Goal: Task Accomplishment & Management: Complete application form

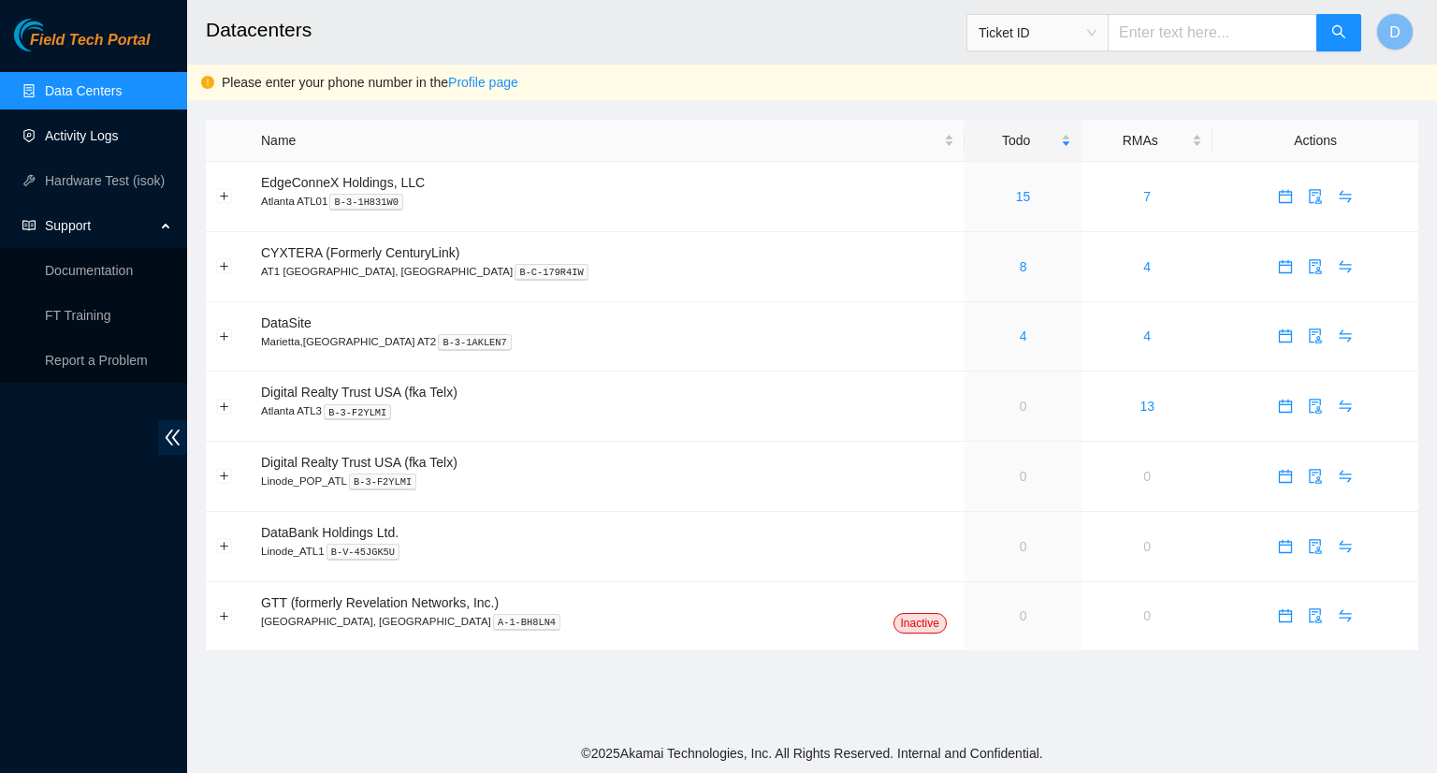
click at [82, 132] on link "Activity Logs" at bounding box center [82, 135] width 74 height 15
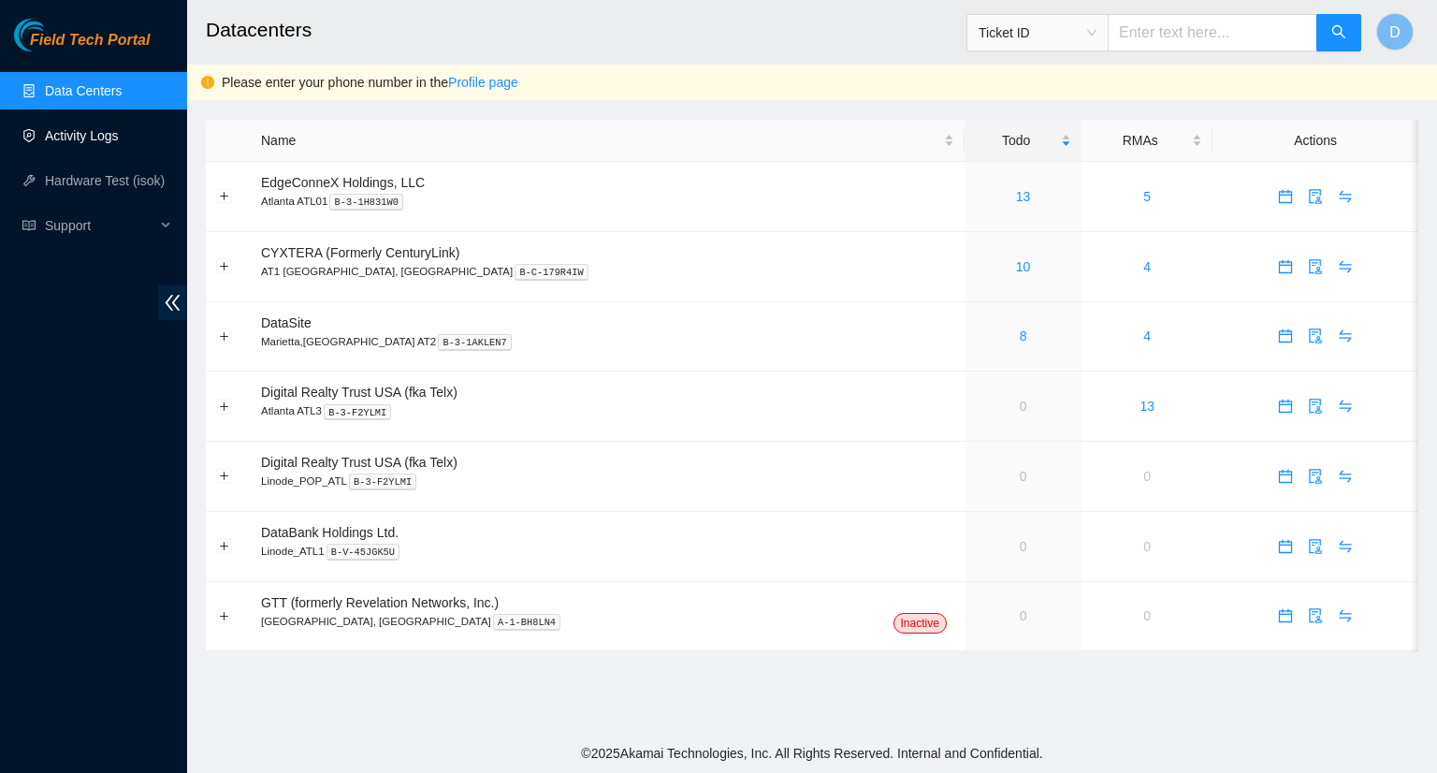
click at [97, 141] on link "Activity Logs" at bounding box center [82, 135] width 74 height 15
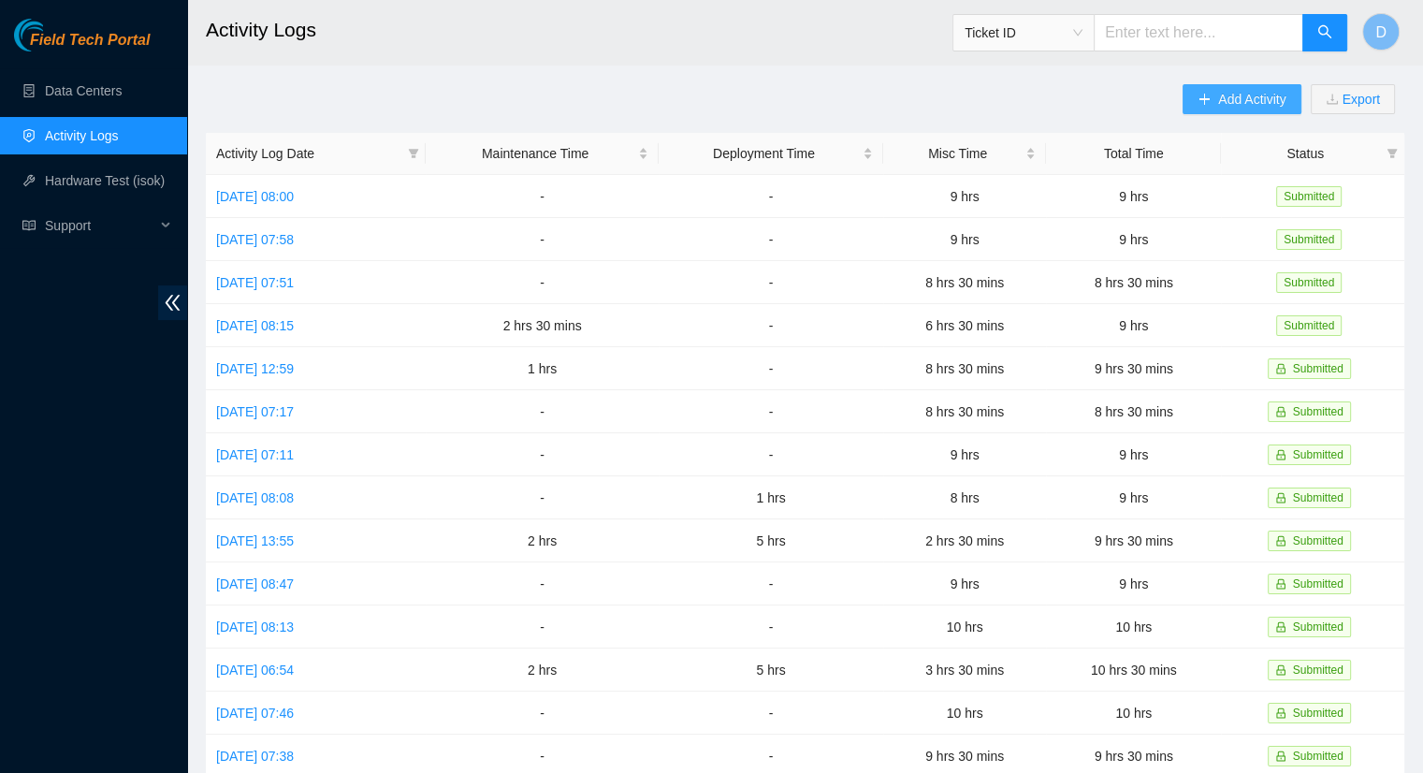
click at [1209, 105] on button "Add Activity" at bounding box center [1241, 99] width 118 height 30
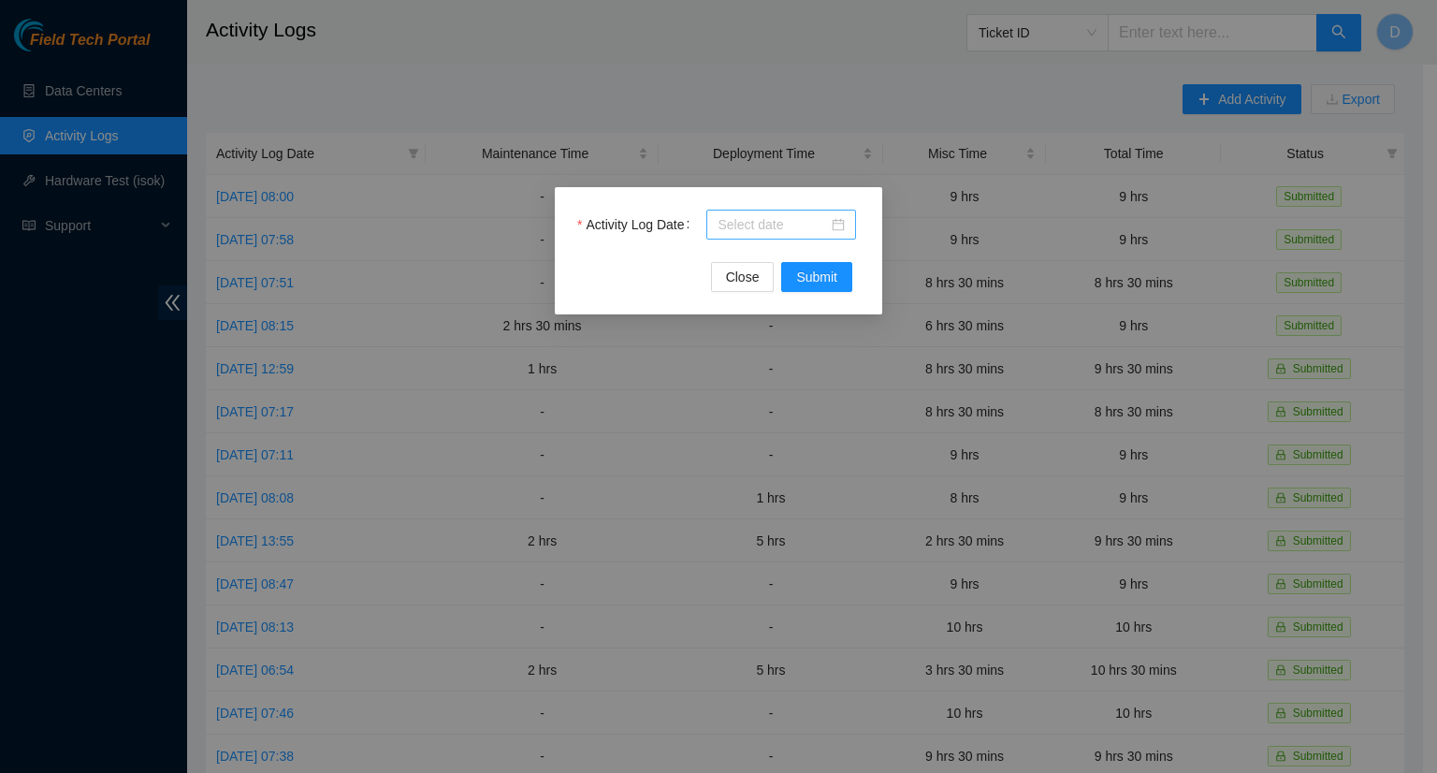
click at [756, 228] on input "Activity Log Date" at bounding box center [772, 224] width 110 height 21
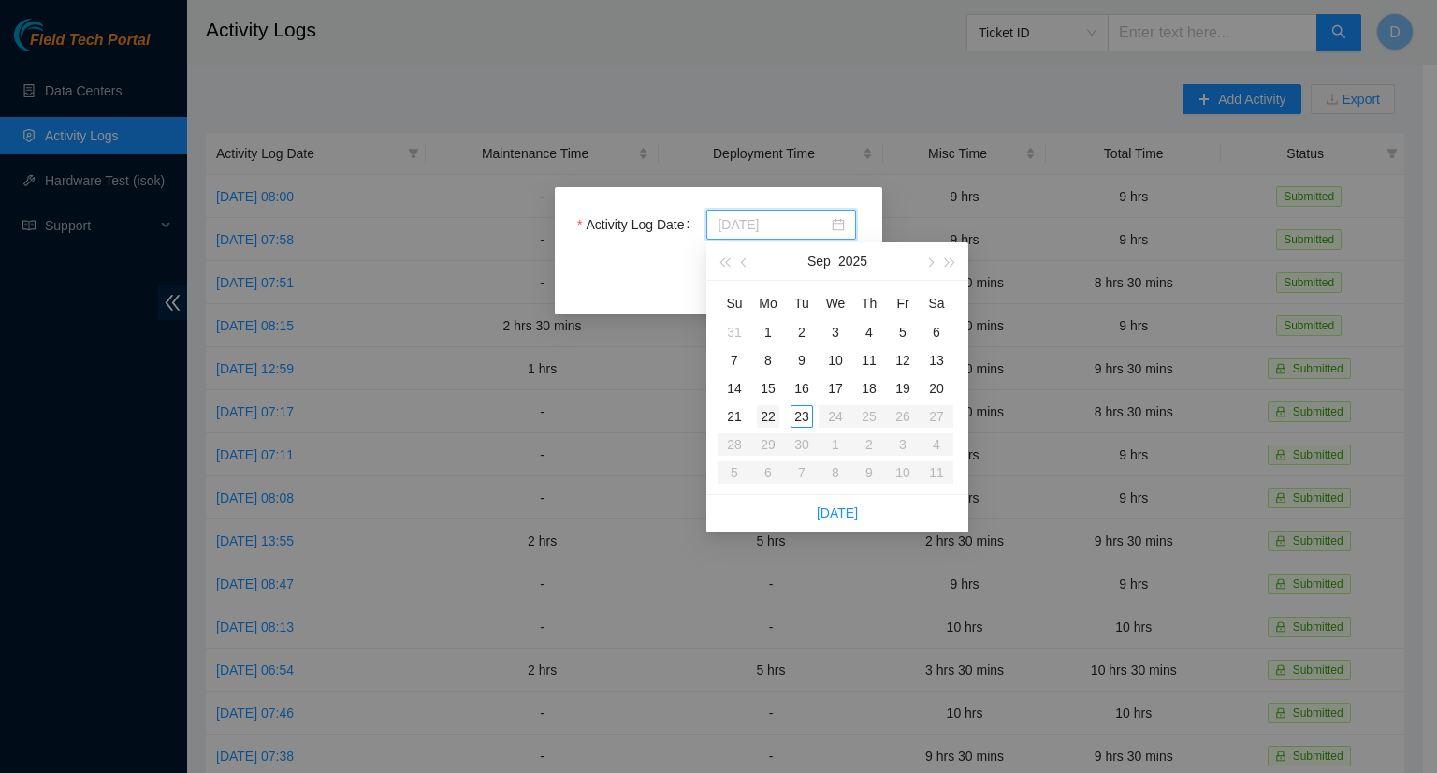
type input "[DATE]"
click at [774, 421] on div "22" at bounding box center [768, 416] width 22 height 22
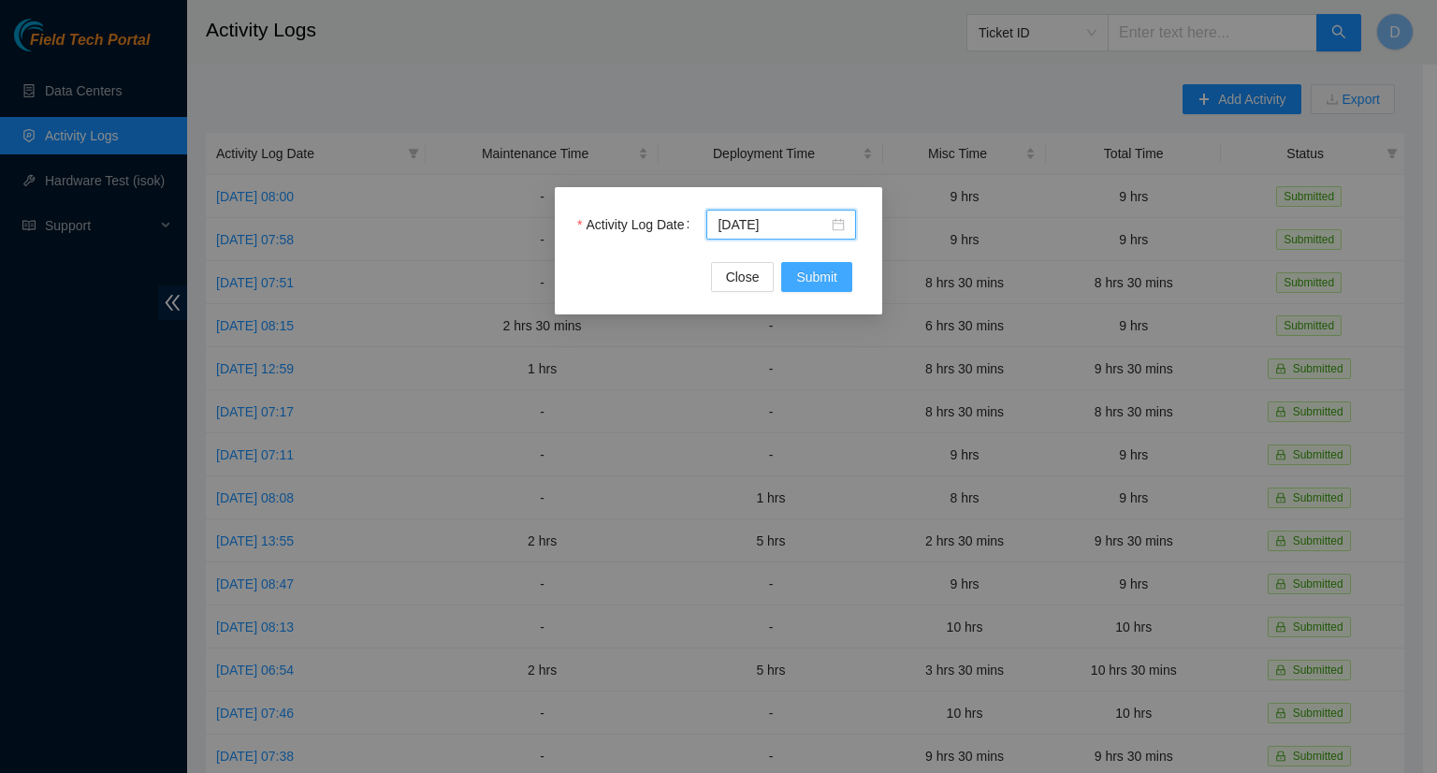
click at [824, 285] on span "Submit" at bounding box center [816, 277] width 41 height 21
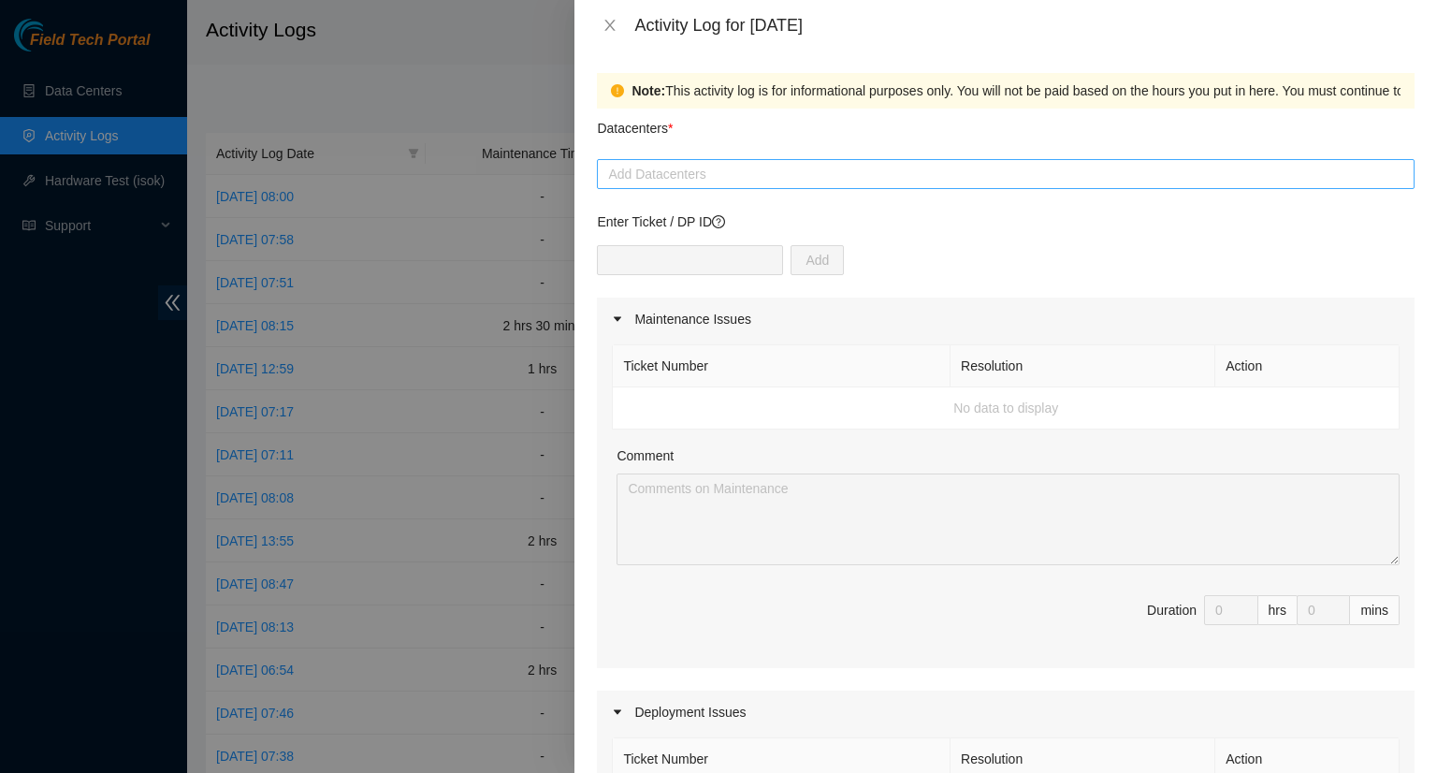
click at [701, 170] on div at bounding box center [1005, 174] width 808 height 22
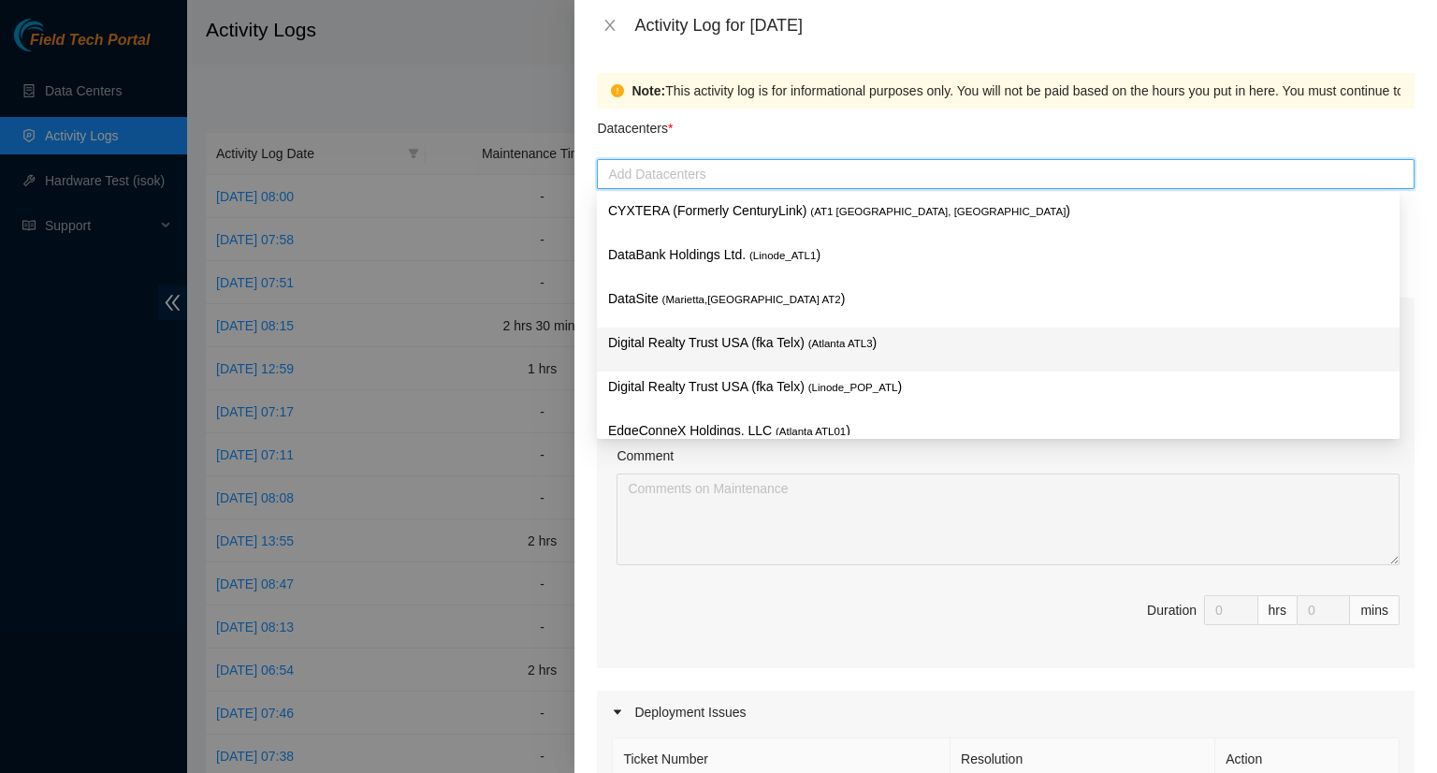
click at [718, 349] on p "Digital Realty Trust USA (fka Telx) ( [GEOGRAPHIC_DATA] ATL3 )" at bounding box center [998, 343] width 780 height 22
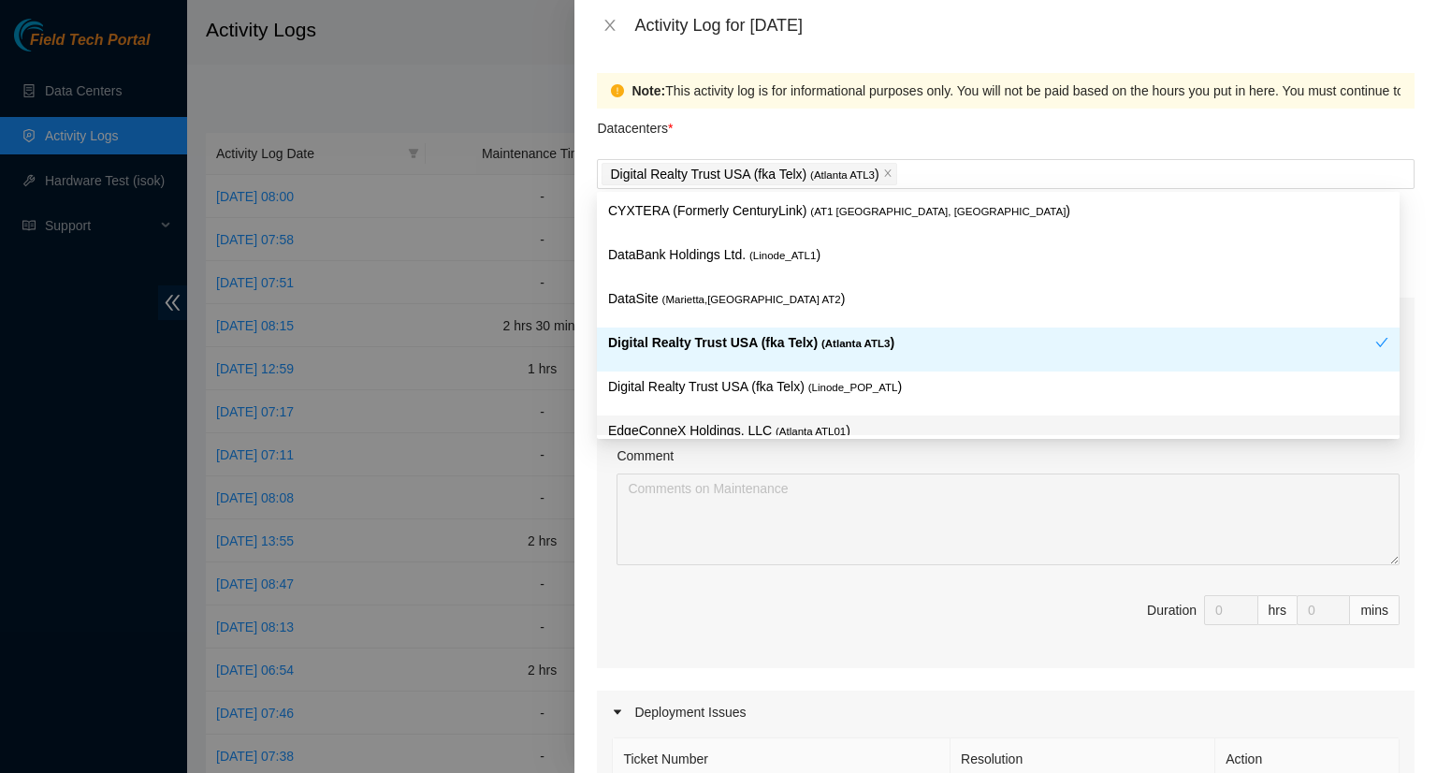
click at [918, 465] on div "Comment" at bounding box center [1007, 459] width 783 height 28
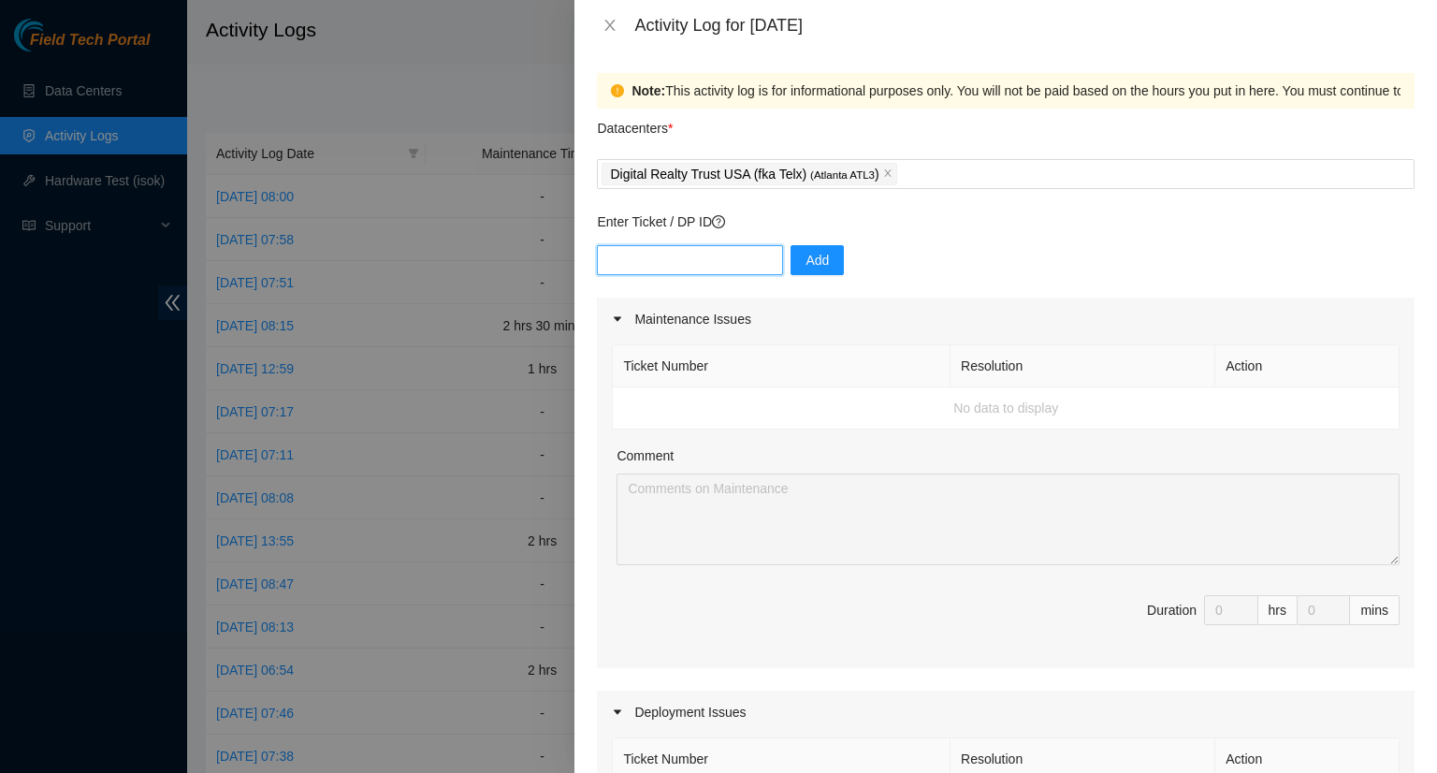
click at [654, 258] on input "text" at bounding box center [690, 260] width 186 height 30
paste input "DP73171"
type input "DP73171"
click at [805, 263] on span "Add" at bounding box center [816, 260] width 23 height 21
click at [707, 266] on input "text" at bounding box center [690, 260] width 186 height 30
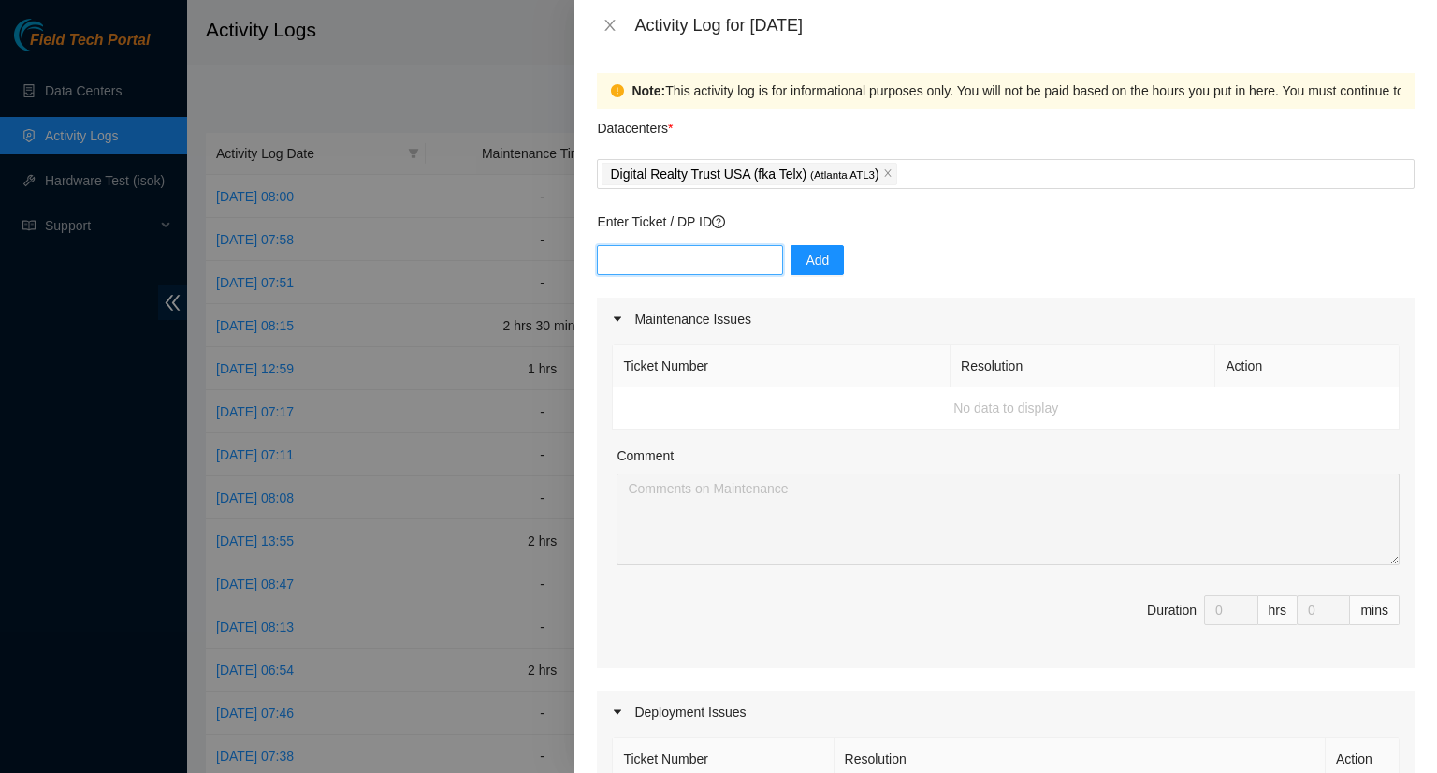
paste input "DP73172"
type input "DP73172"
click at [810, 273] on button "Add" at bounding box center [816, 260] width 53 height 30
click at [662, 252] on input "text" at bounding box center [690, 260] width 186 height 30
type input "DP73173"
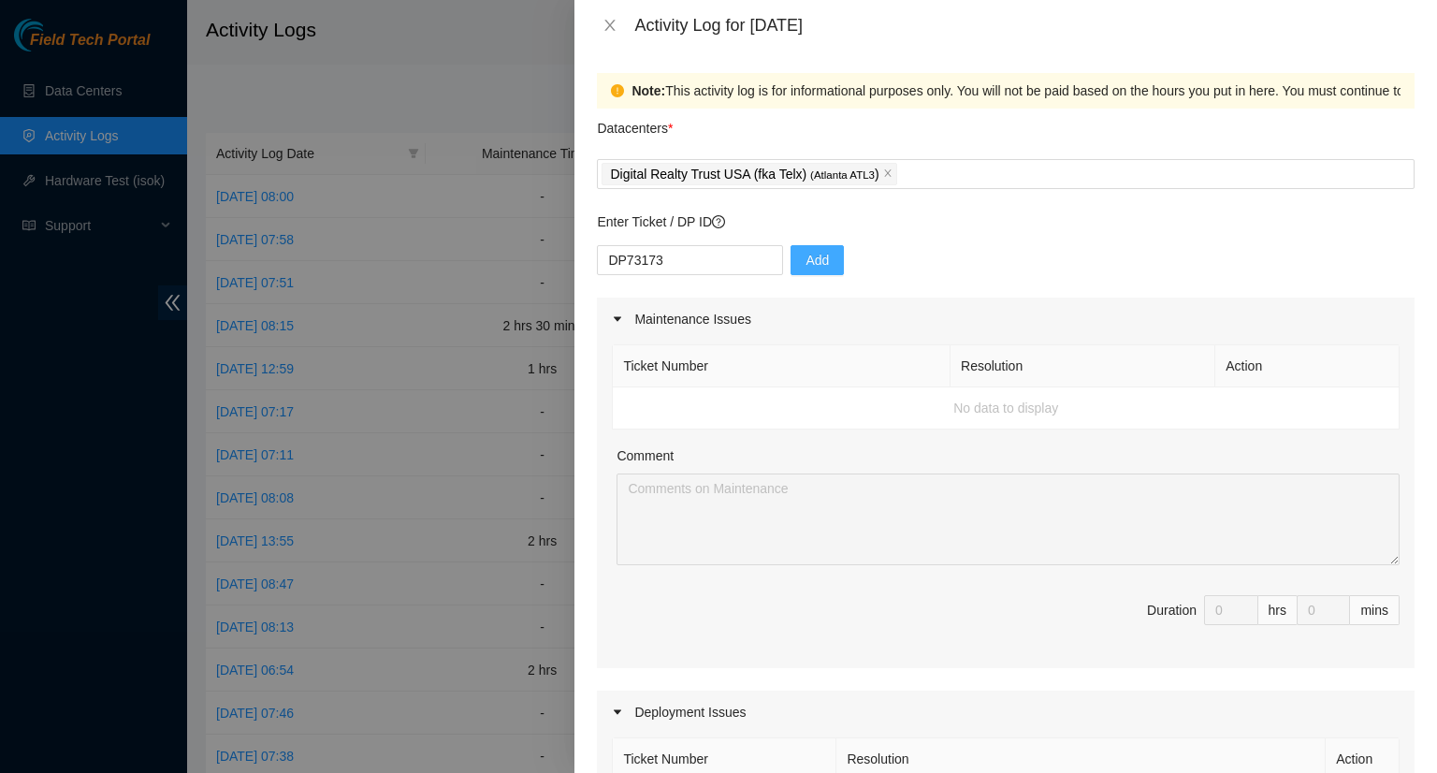
click at [805, 252] on span "Add" at bounding box center [816, 260] width 23 height 21
click at [634, 256] on input "text" at bounding box center [690, 260] width 186 height 30
type input "DP73174"
click at [800, 247] on button "Add" at bounding box center [816, 260] width 53 height 30
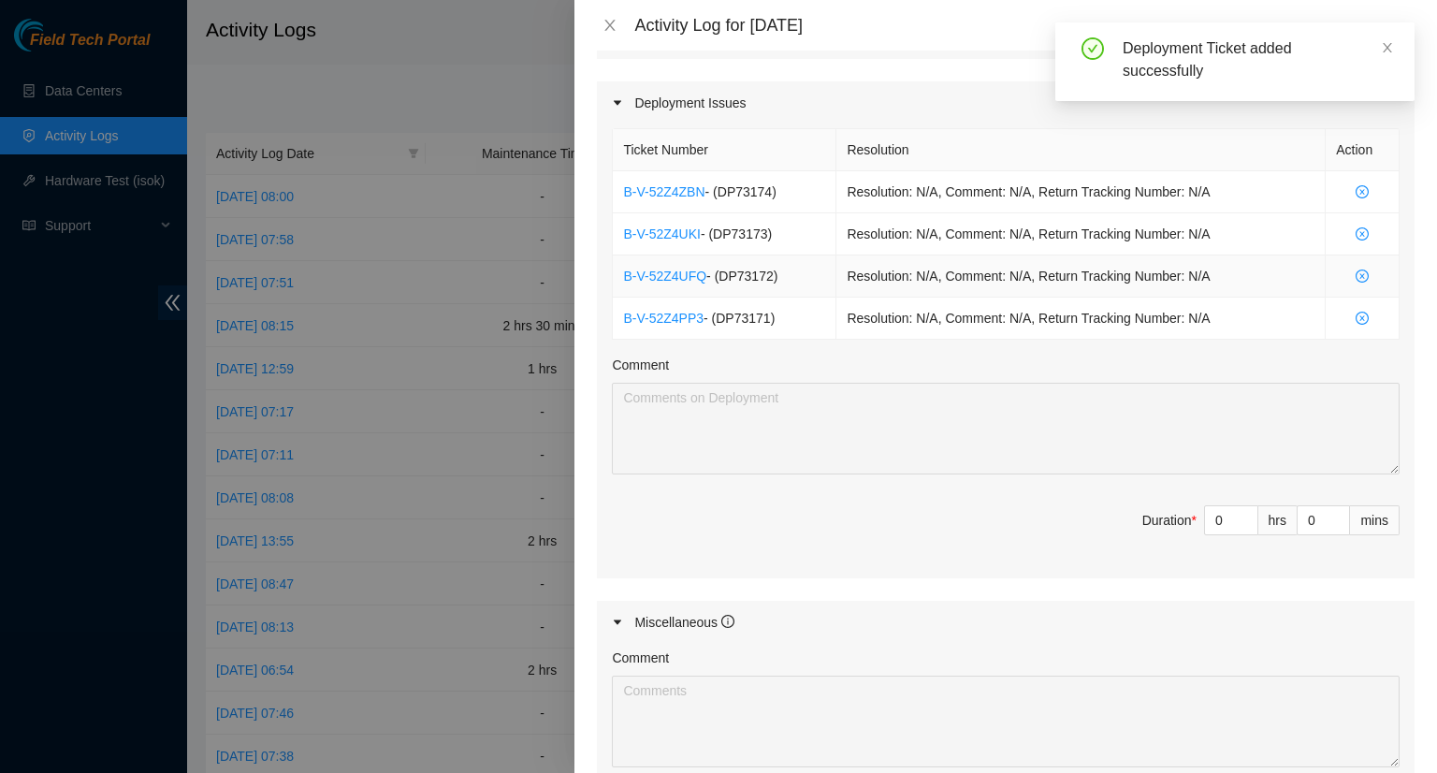
scroll to position [655, 0]
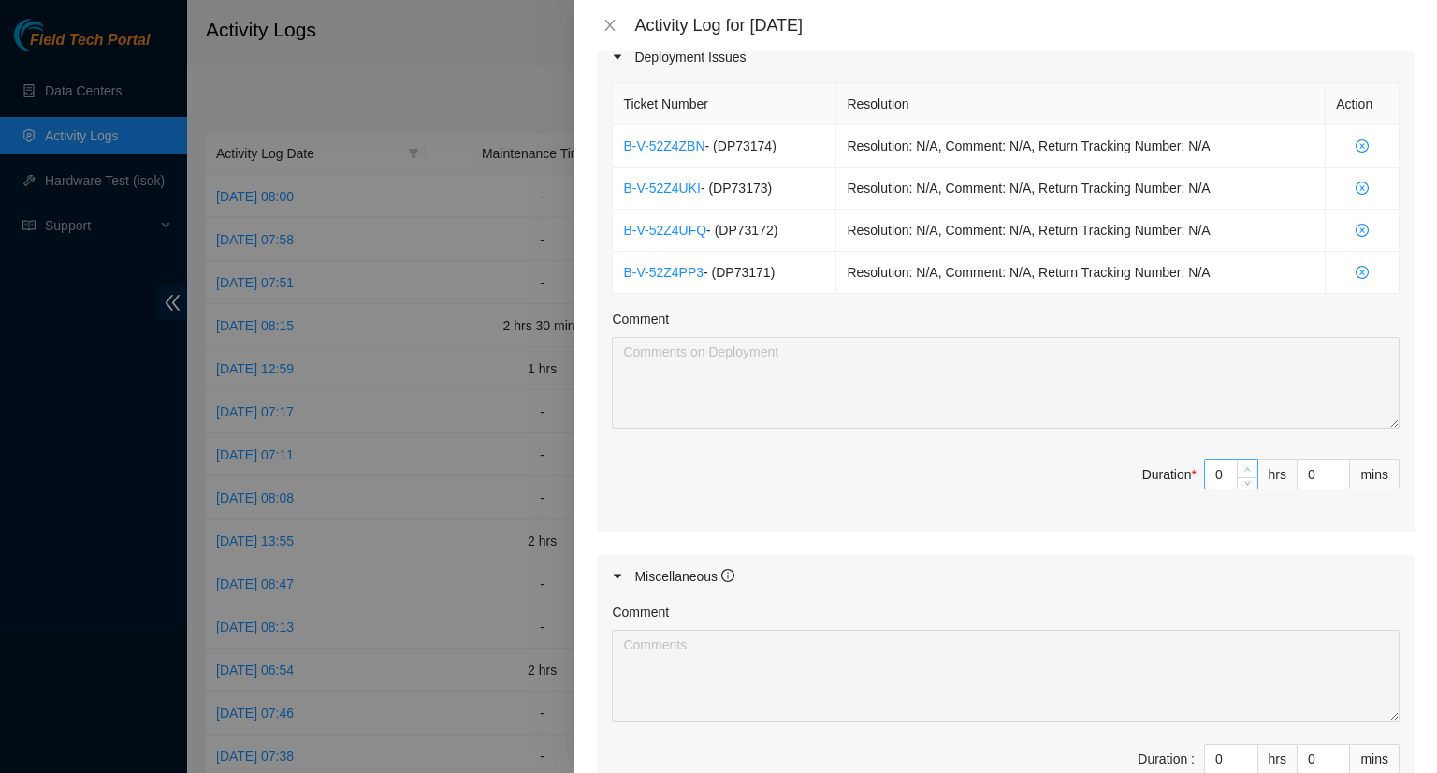
type input "1"
click at [1242, 464] on span "up" at bounding box center [1247, 469] width 11 height 11
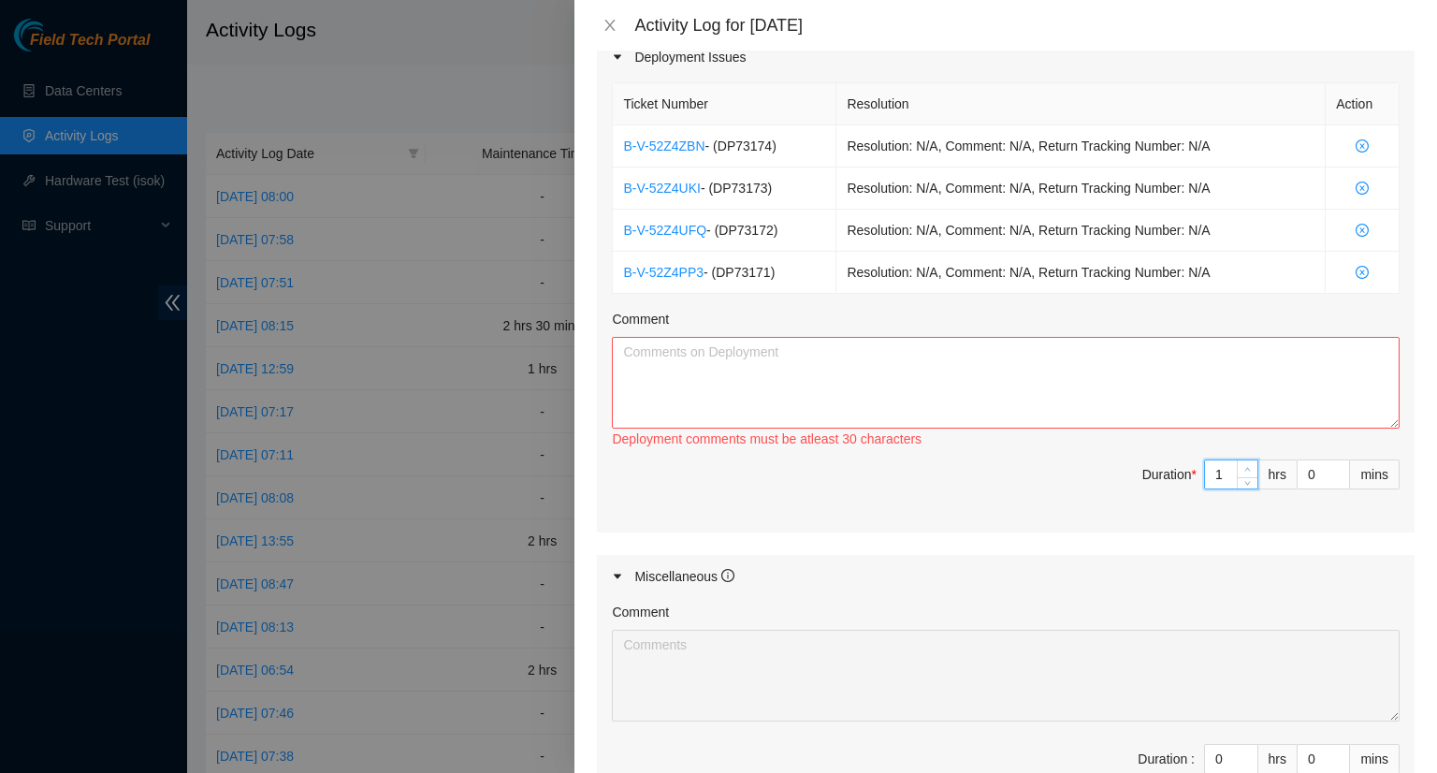
type input "2"
click at [1244, 466] on icon "up" at bounding box center [1247, 469] width 7 height 7
type input "3"
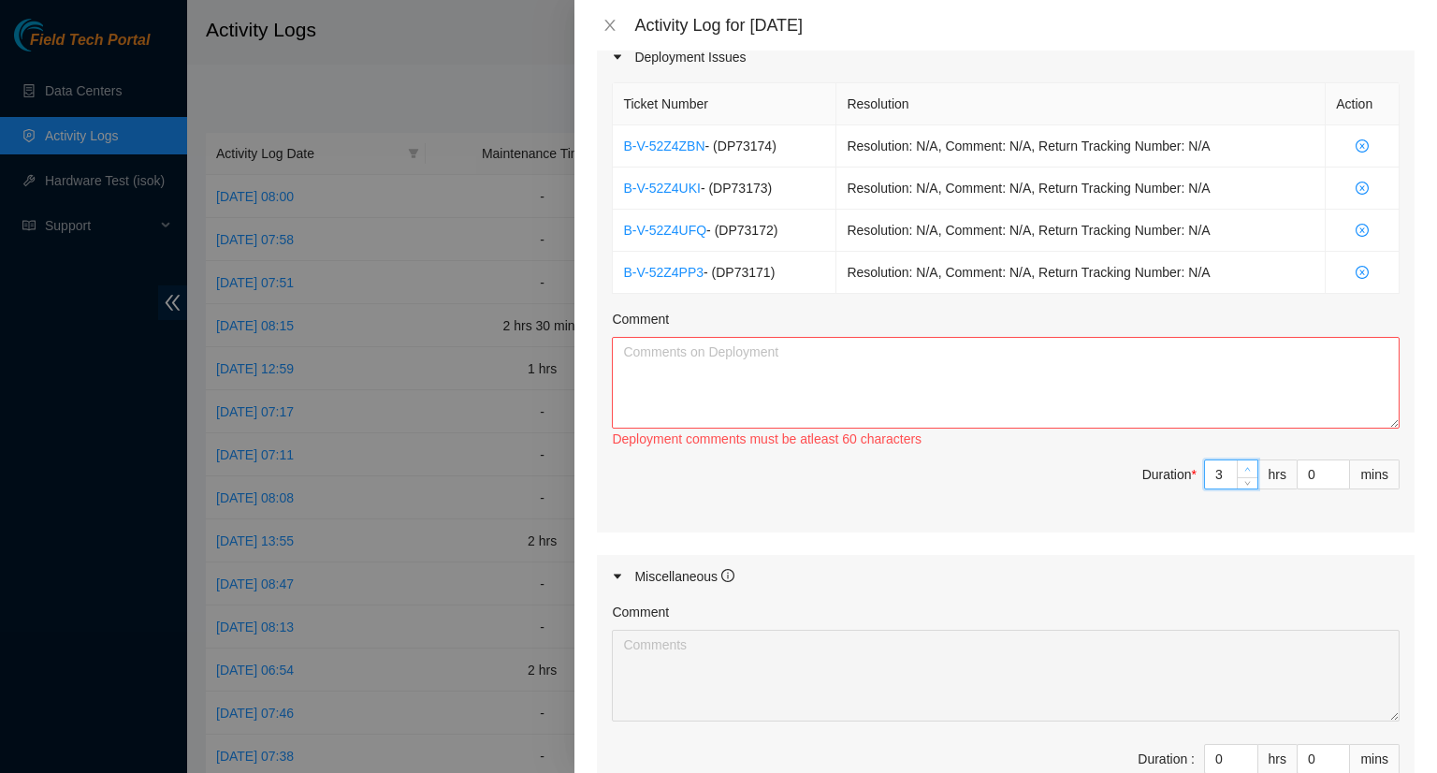
click at [1244, 466] on icon "up" at bounding box center [1247, 469] width 7 height 7
type input "4"
click at [1244, 466] on icon "up" at bounding box center [1247, 469] width 7 height 7
click at [681, 377] on textarea "Comment" at bounding box center [1006, 383] width 788 height 92
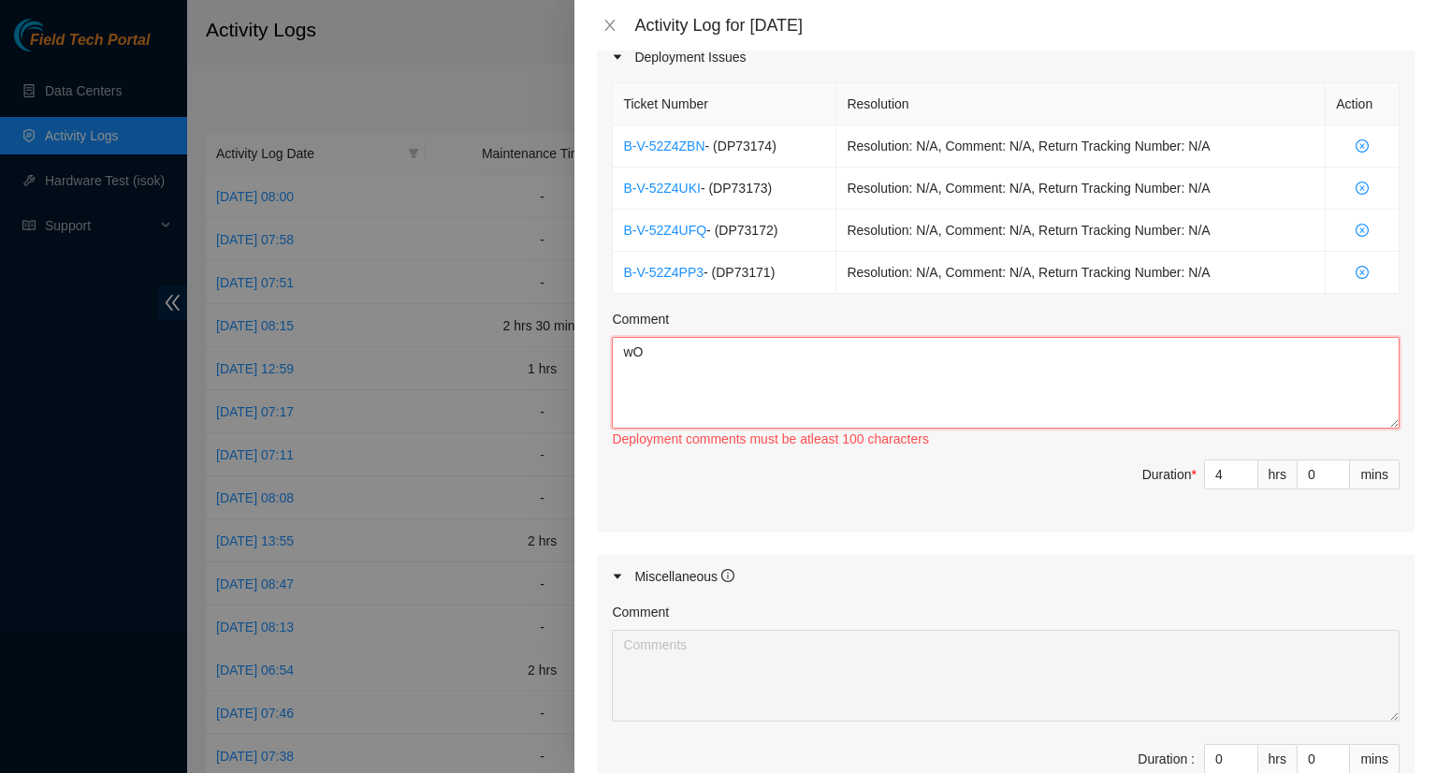
type textarea "w"
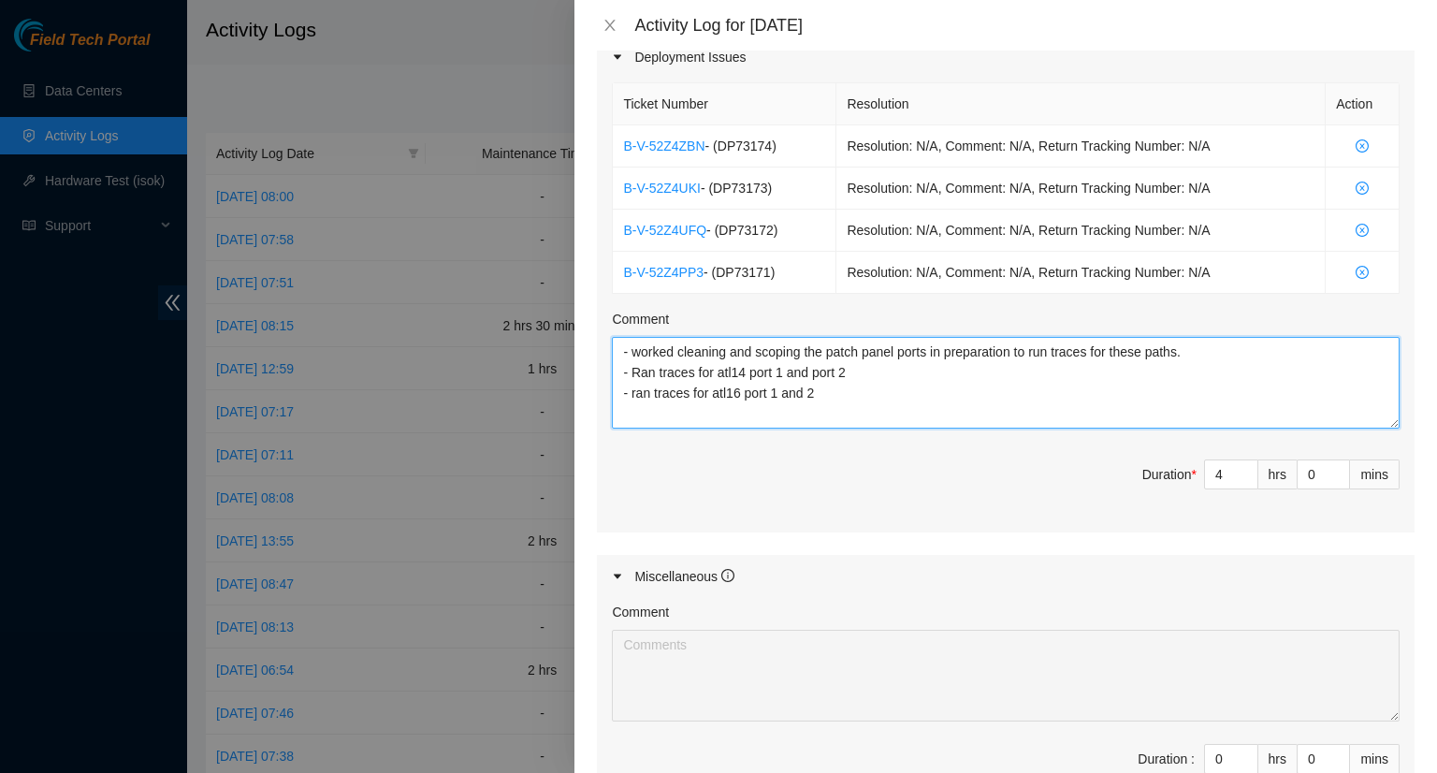
click at [745, 374] on textarea "- worked cleaning and scoping the patch panel ports in preparation to run trace…" at bounding box center [1006, 383] width 788 height 92
click at [644, 394] on textarea "- worked cleaning and scoping the patch panel ports in preparation to run trace…" at bounding box center [1006, 383] width 788 height 92
click at [911, 390] on textarea "- worked cleaning and scoping the patch panel ports in preparation to run trace…" at bounding box center [1006, 383] width 788 height 92
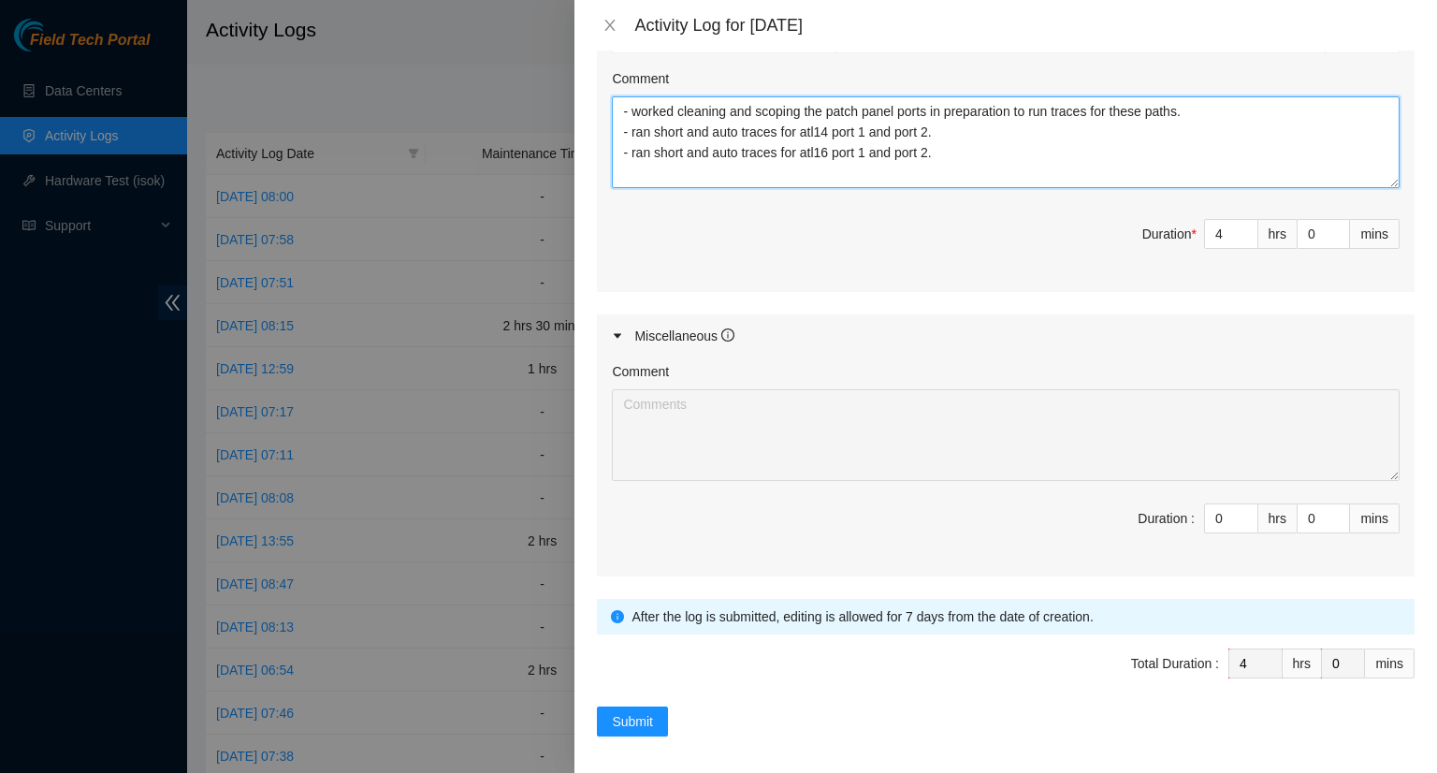
scroll to position [897, 0]
type textarea "- worked cleaning and scoping the patch panel ports in preparation to run trace…"
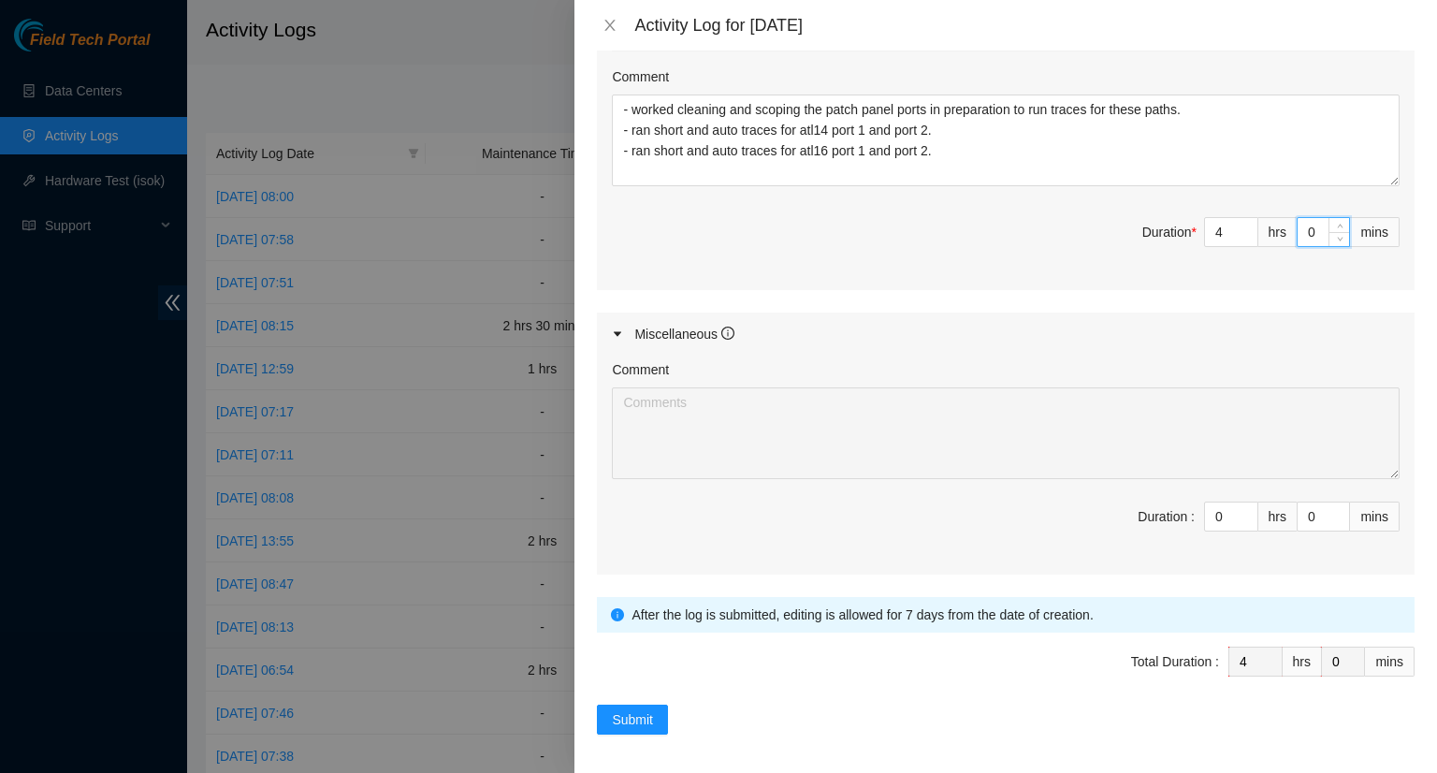
drag, startPoint x: 1304, startPoint y: 232, endPoint x: 1282, endPoint y: 234, distance: 21.6
click at [1297, 233] on input "0" at bounding box center [1322, 232] width 51 height 28
type input "3"
type input "30"
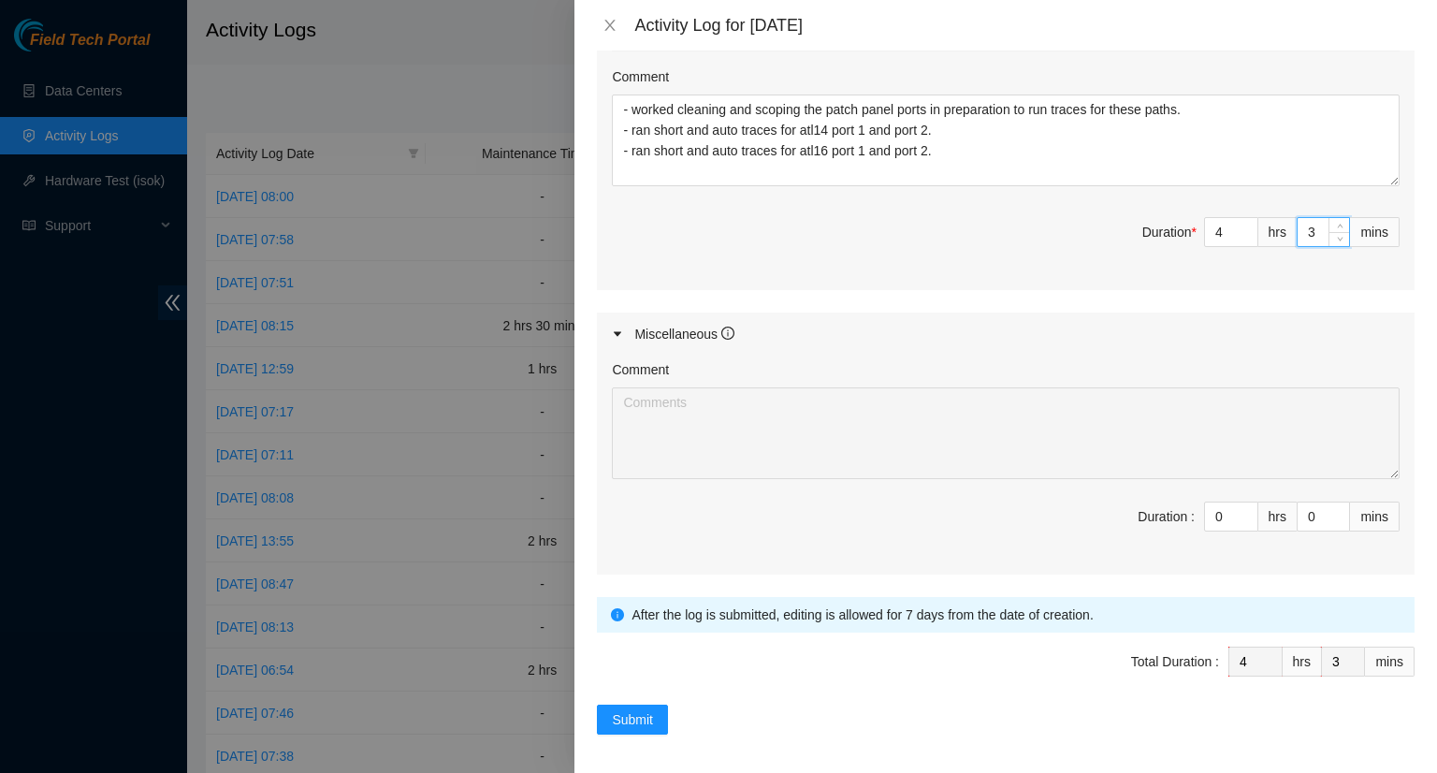
type input "30"
type input "1"
type input "5"
click at [1244, 508] on icon "up" at bounding box center [1247, 511] width 7 height 7
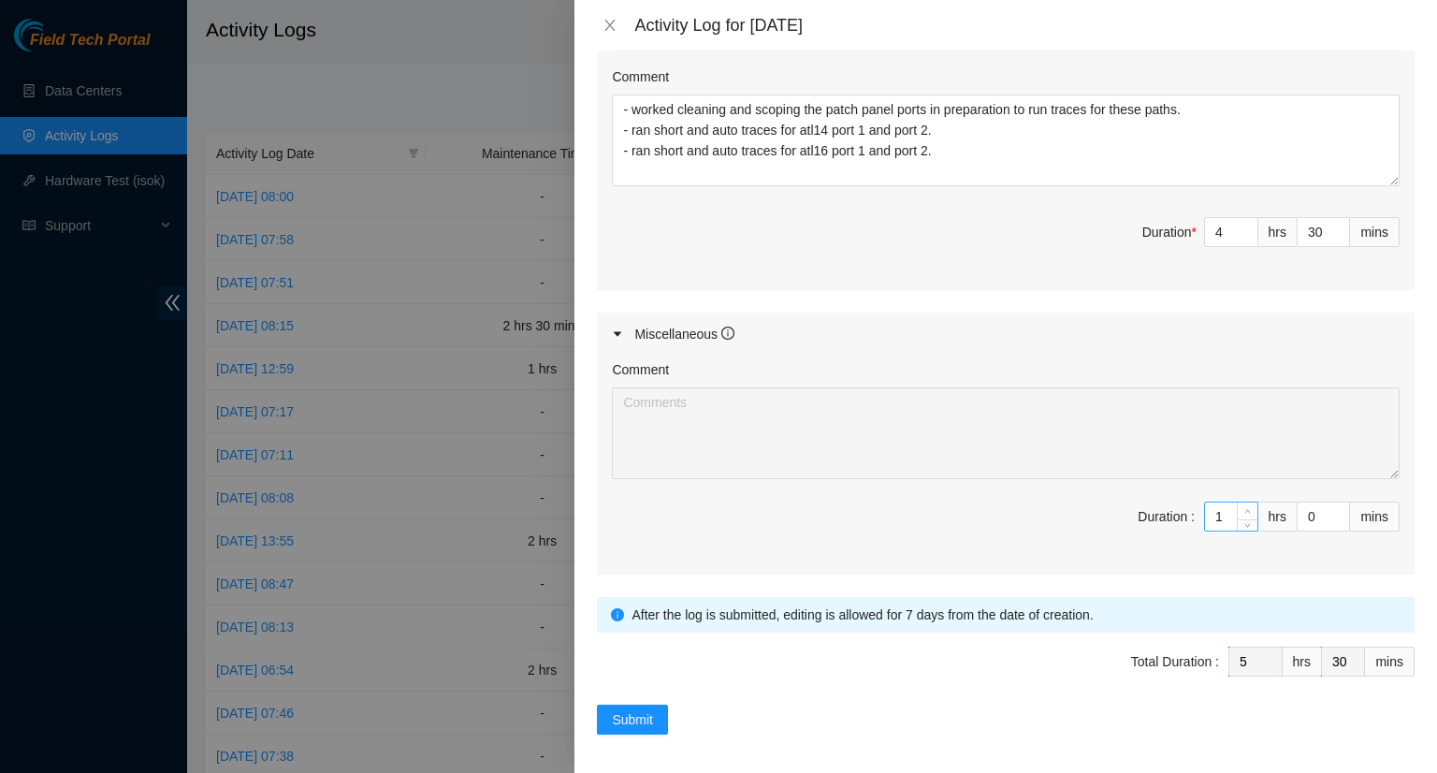
type input "2"
type input "6"
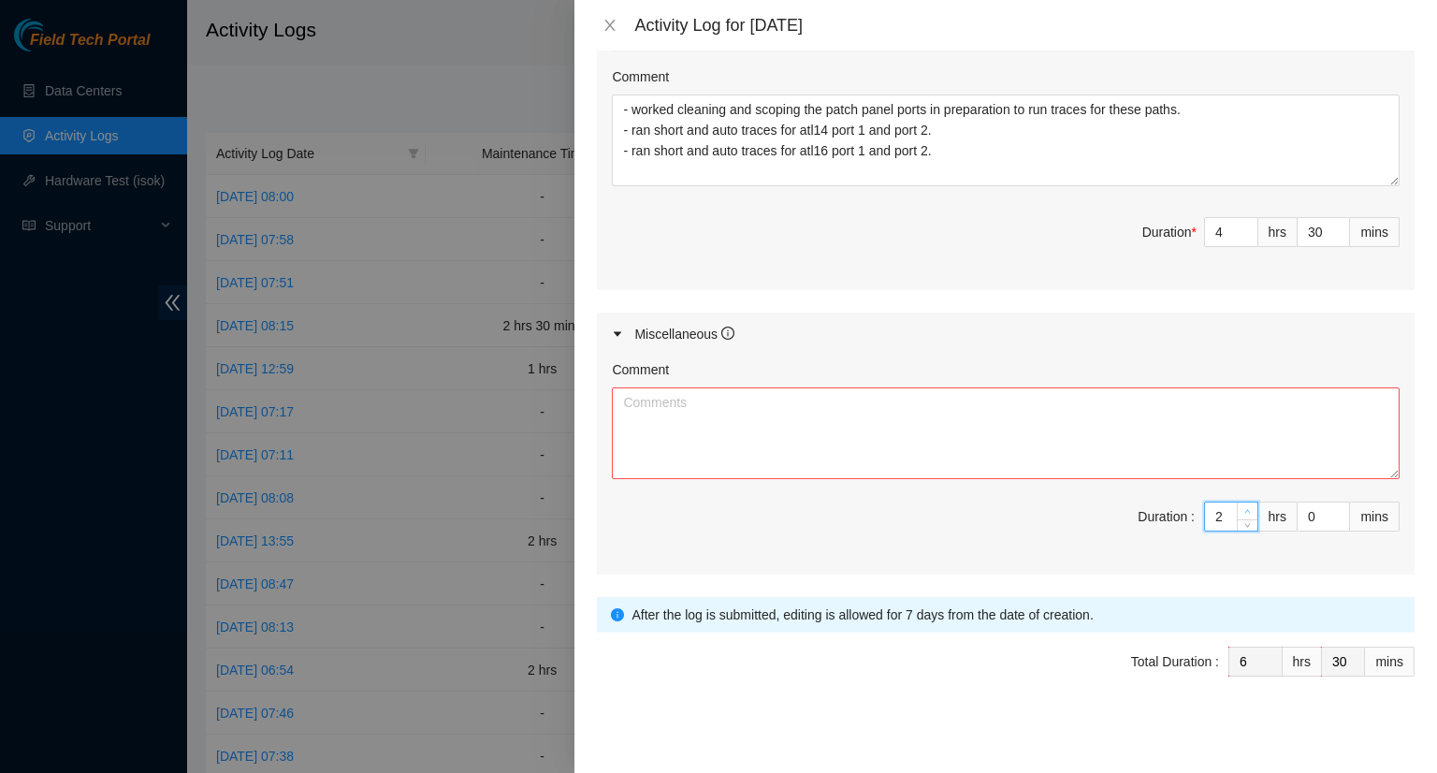
click at [1244, 508] on icon "up" at bounding box center [1247, 511] width 7 height 7
type input "3"
type input "7"
click at [1244, 508] on icon "up" at bounding box center [1247, 511] width 7 height 7
type input "4"
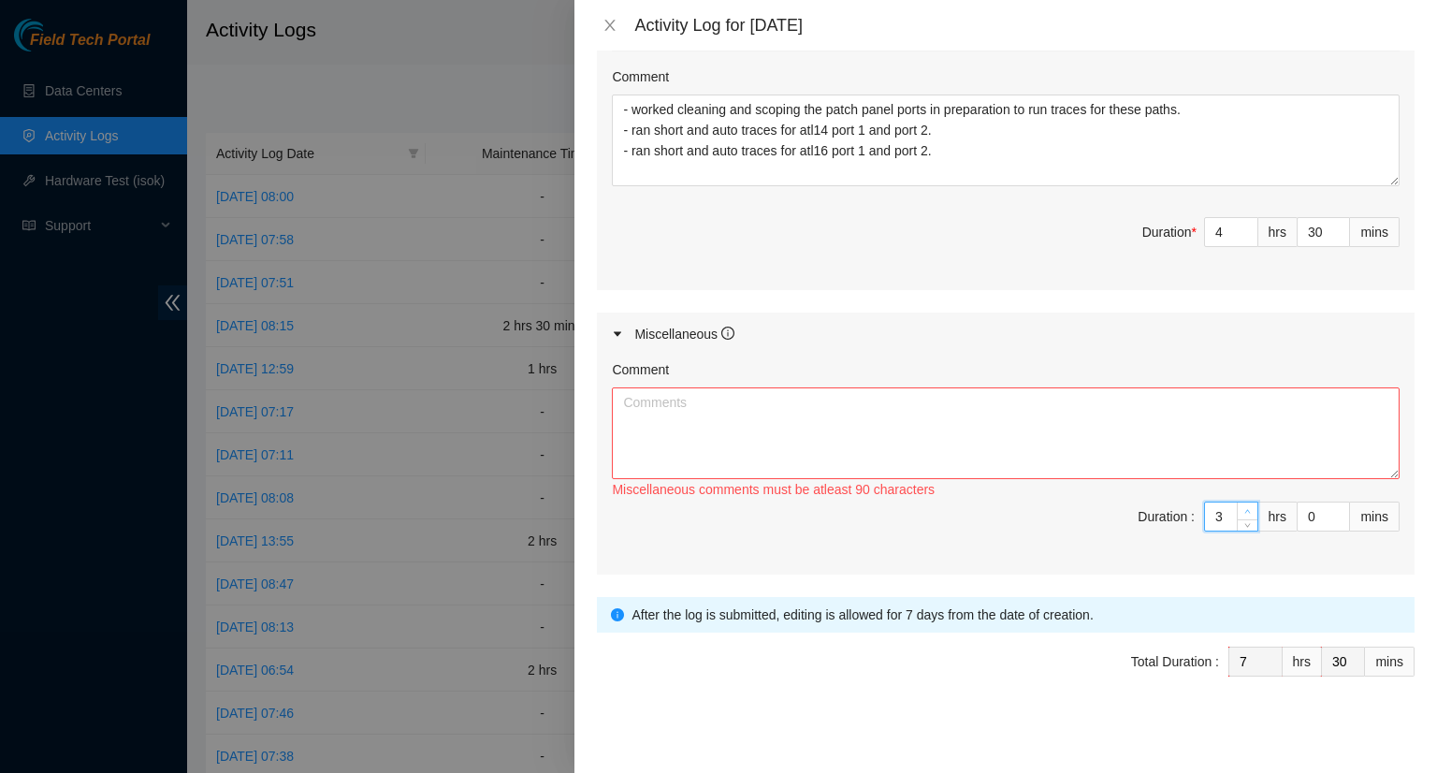
type input "8"
click at [1244, 508] on icon "up" at bounding box center [1247, 511] width 7 height 7
click at [774, 398] on textarea "Comment" at bounding box center [1006, 433] width 788 height 92
type textarea "- attended"
type input "5"
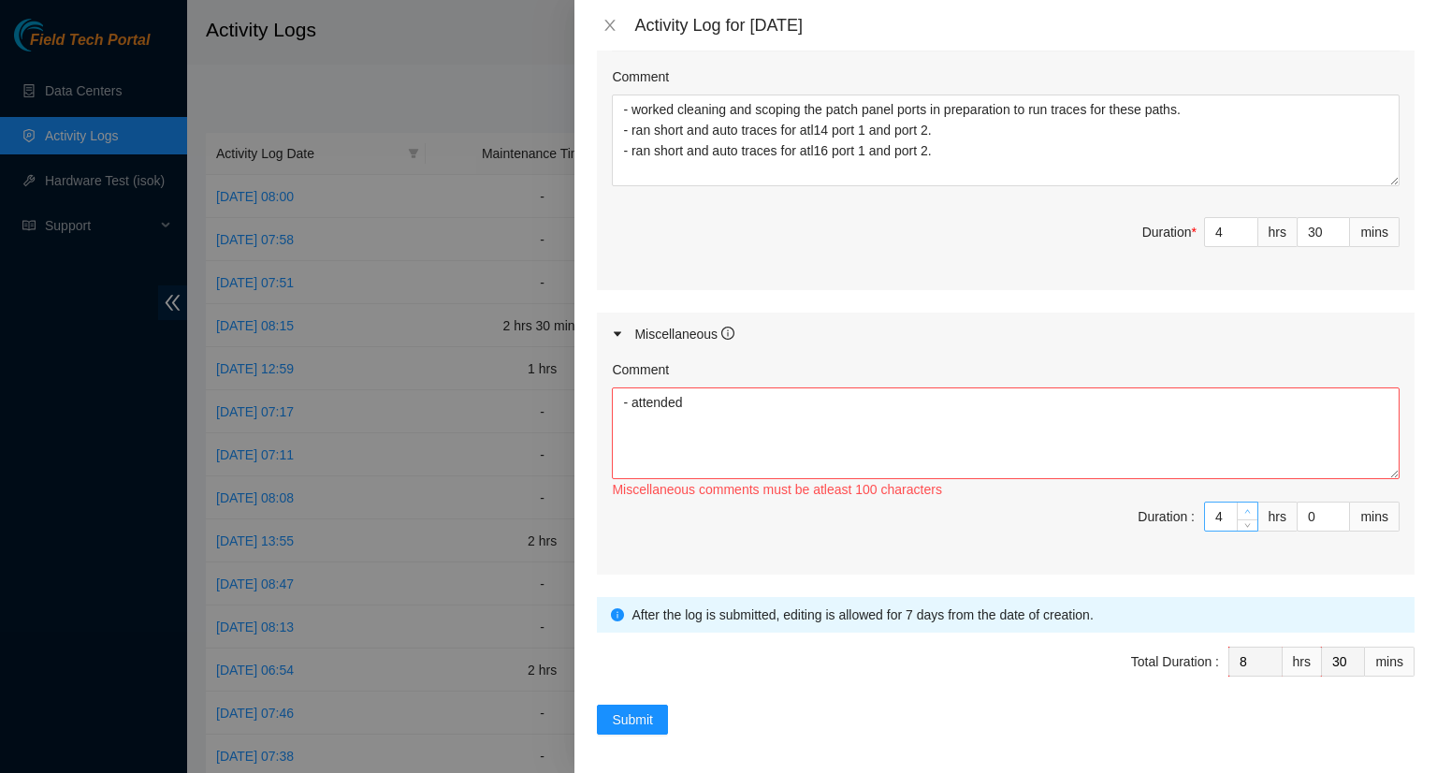
type input "9"
click at [1242, 506] on span "up" at bounding box center [1247, 511] width 11 height 11
click at [720, 409] on textarea "- attended" at bounding box center [1006, 433] width 788 height 92
click at [1025, 394] on textarea "- attended field tech supervisor meeting with other FTSs and [PERSON_NAME]" at bounding box center [1006, 433] width 788 height 92
click at [686, 398] on textarea "- attended field tech supervisor meeting with other FTSs and [PERSON_NAME]." at bounding box center [1006, 433] width 788 height 92
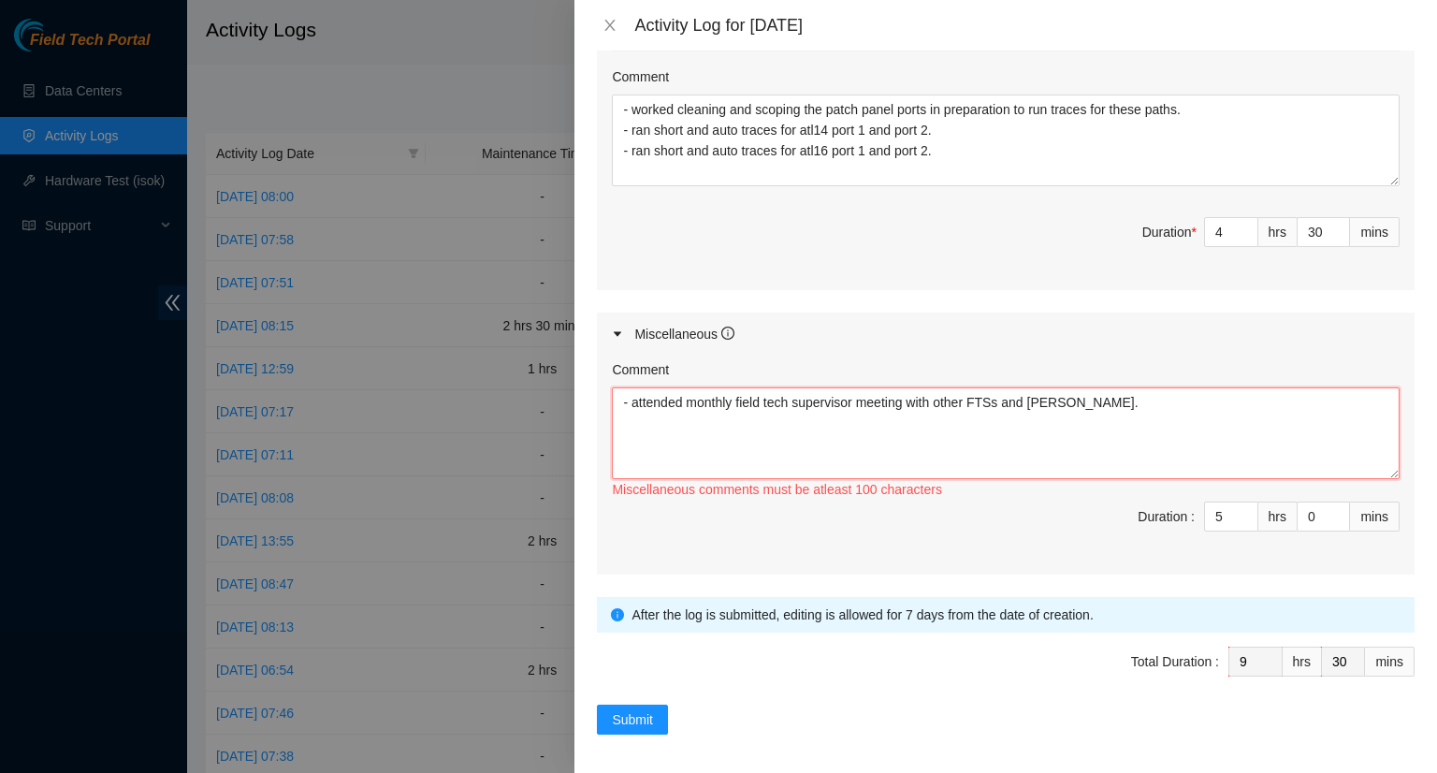
click at [1104, 406] on textarea "- attended monthly field tech supervisor meeting with other FTSs and [PERSON_NA…" at bounding box center [1006, 433] width 788 height 92
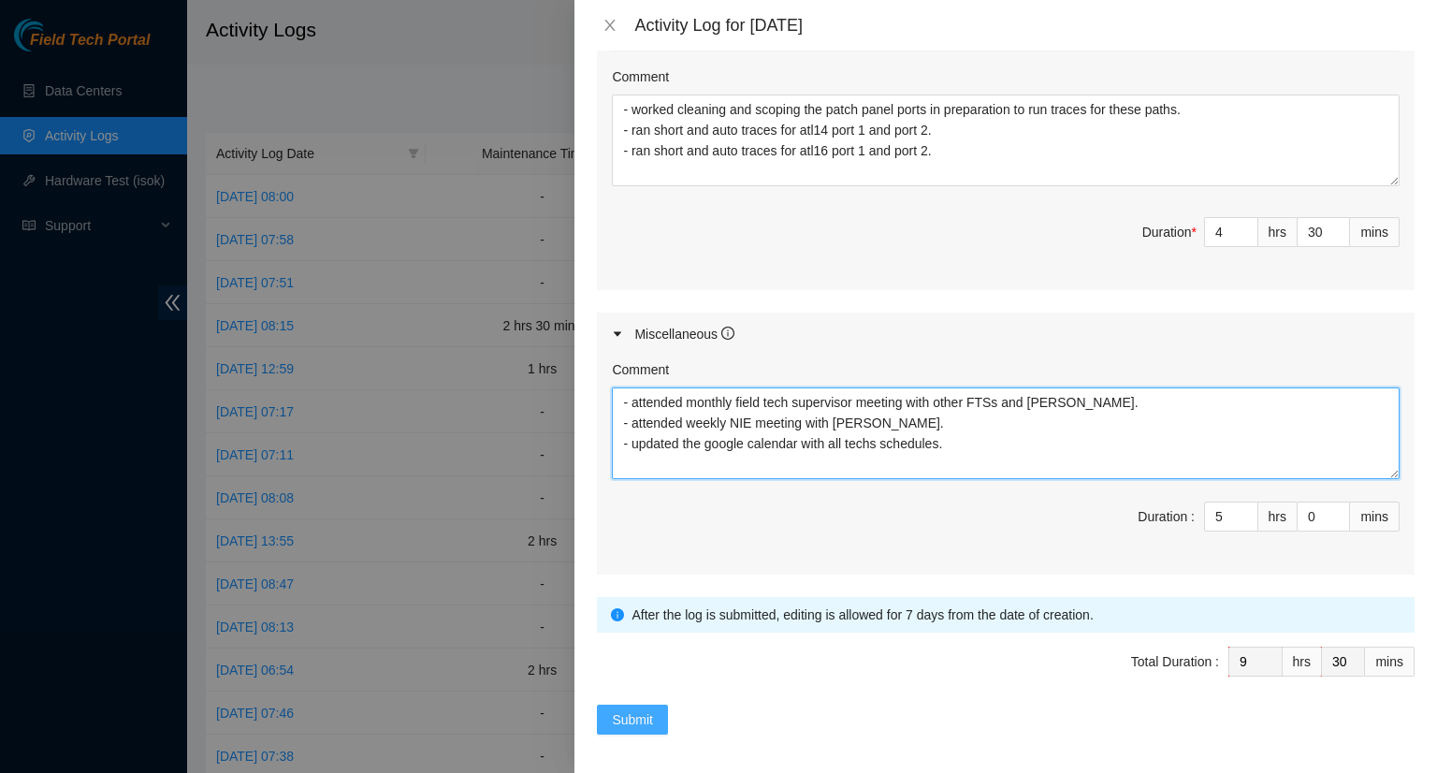
type textarea "- attended monthly field tech supervisor meeting with other FTSs and [PERSON_NA…"
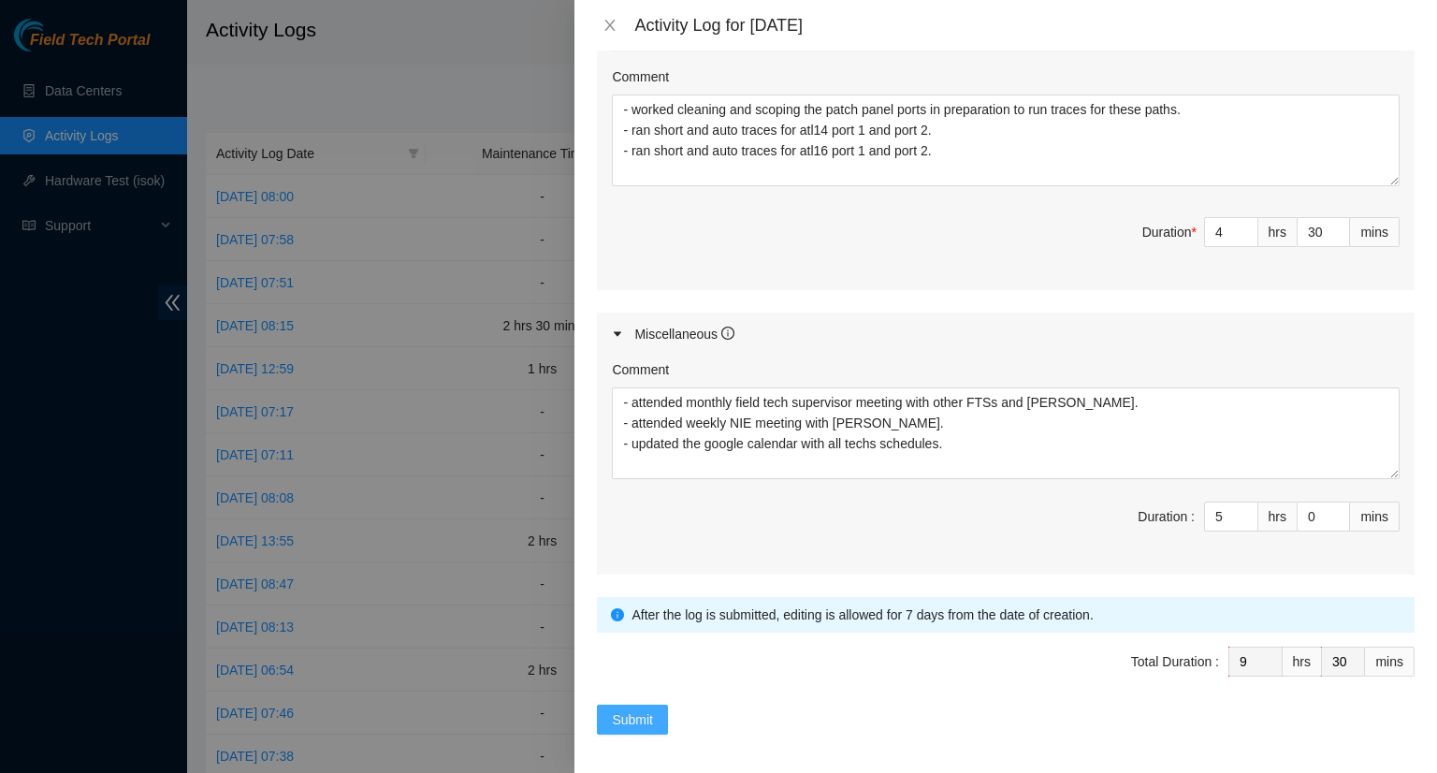
click at [606, 716] on button "Submit" at bounding box center [632, 719] width 71 height 30
